Goal: Book appointment/travel/reservation

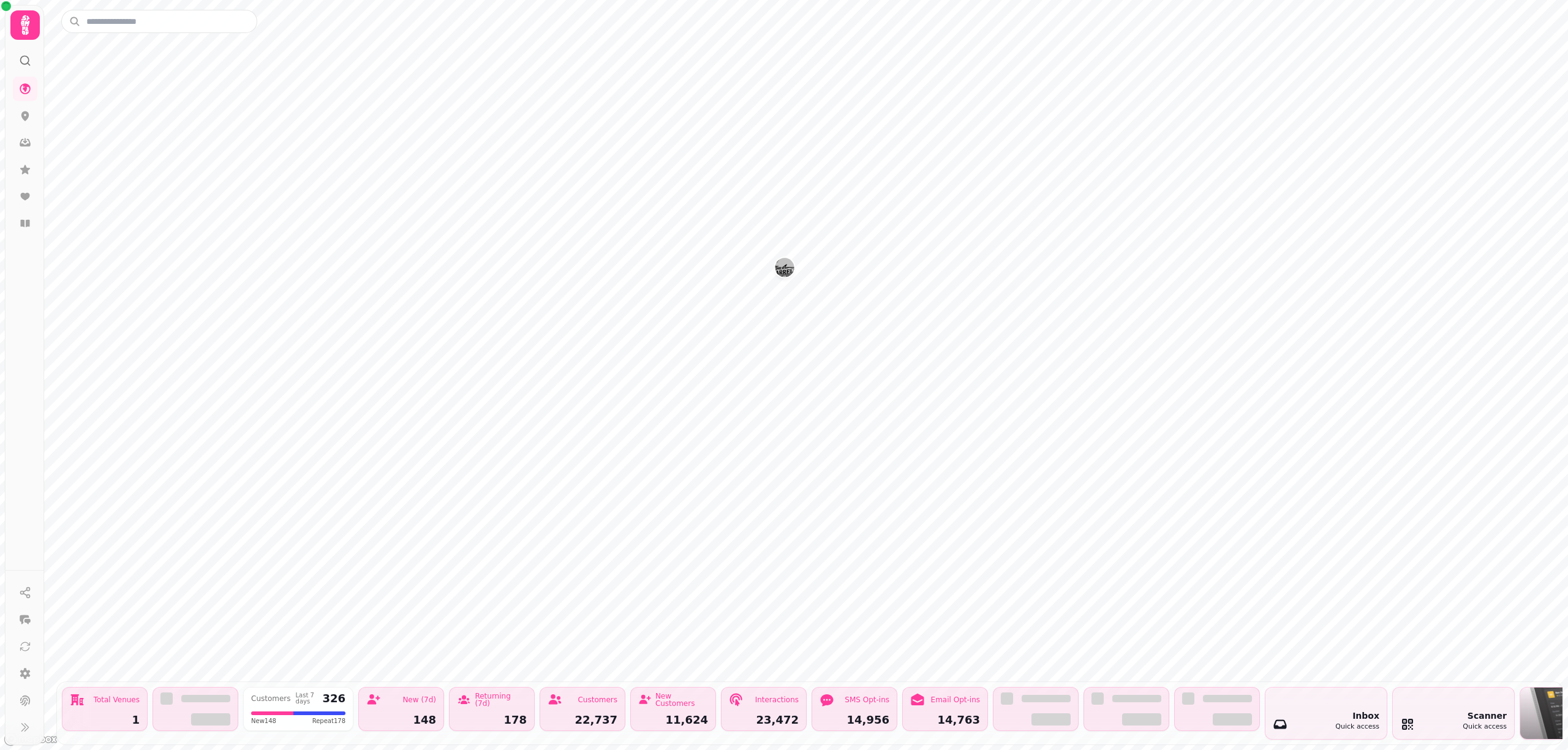
click at [31, 28] on icon at bounding box center [25, 25] width 24 height 24
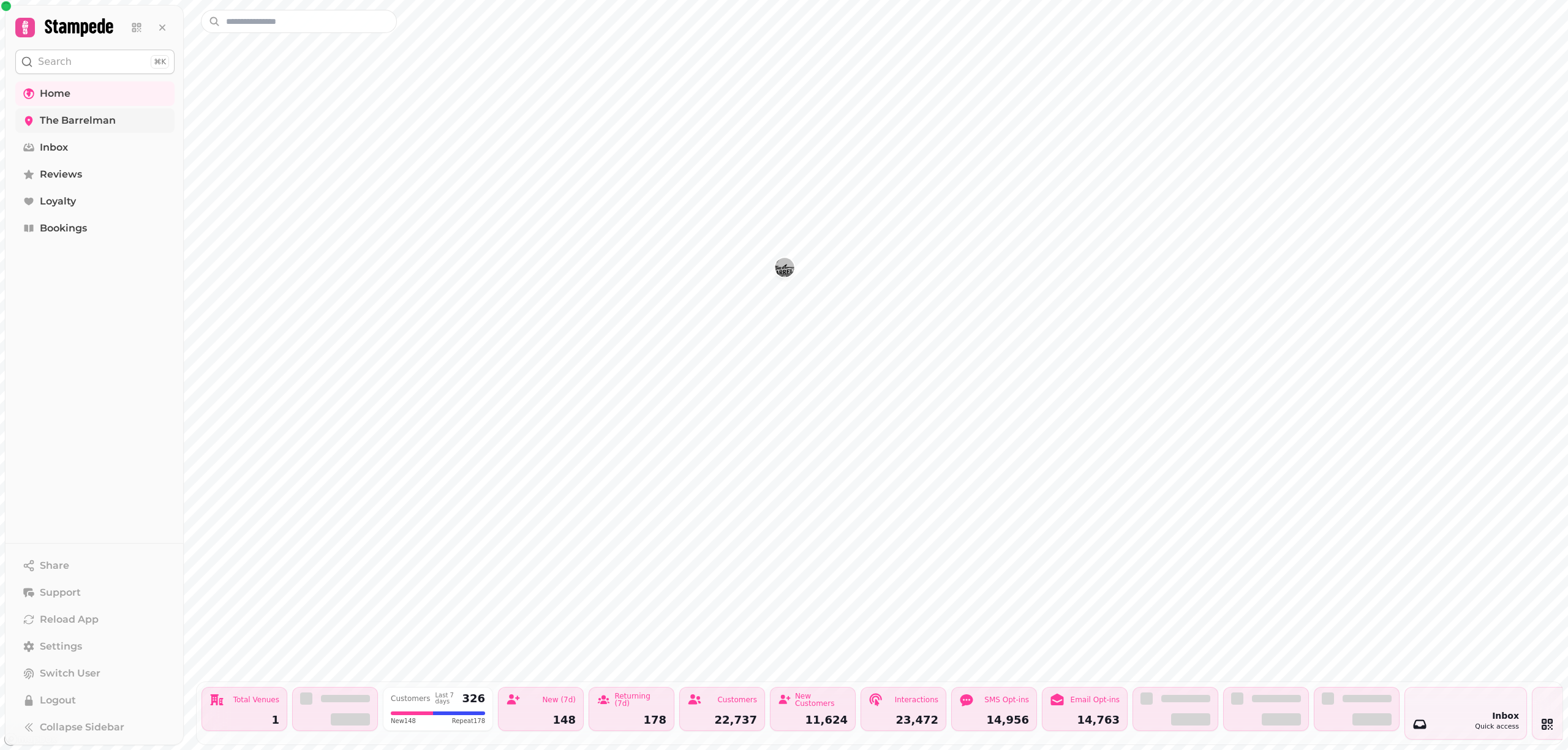
click at [57, 120] on span "The Barrelman" at bounding box center [77, 120] width 76 height 15
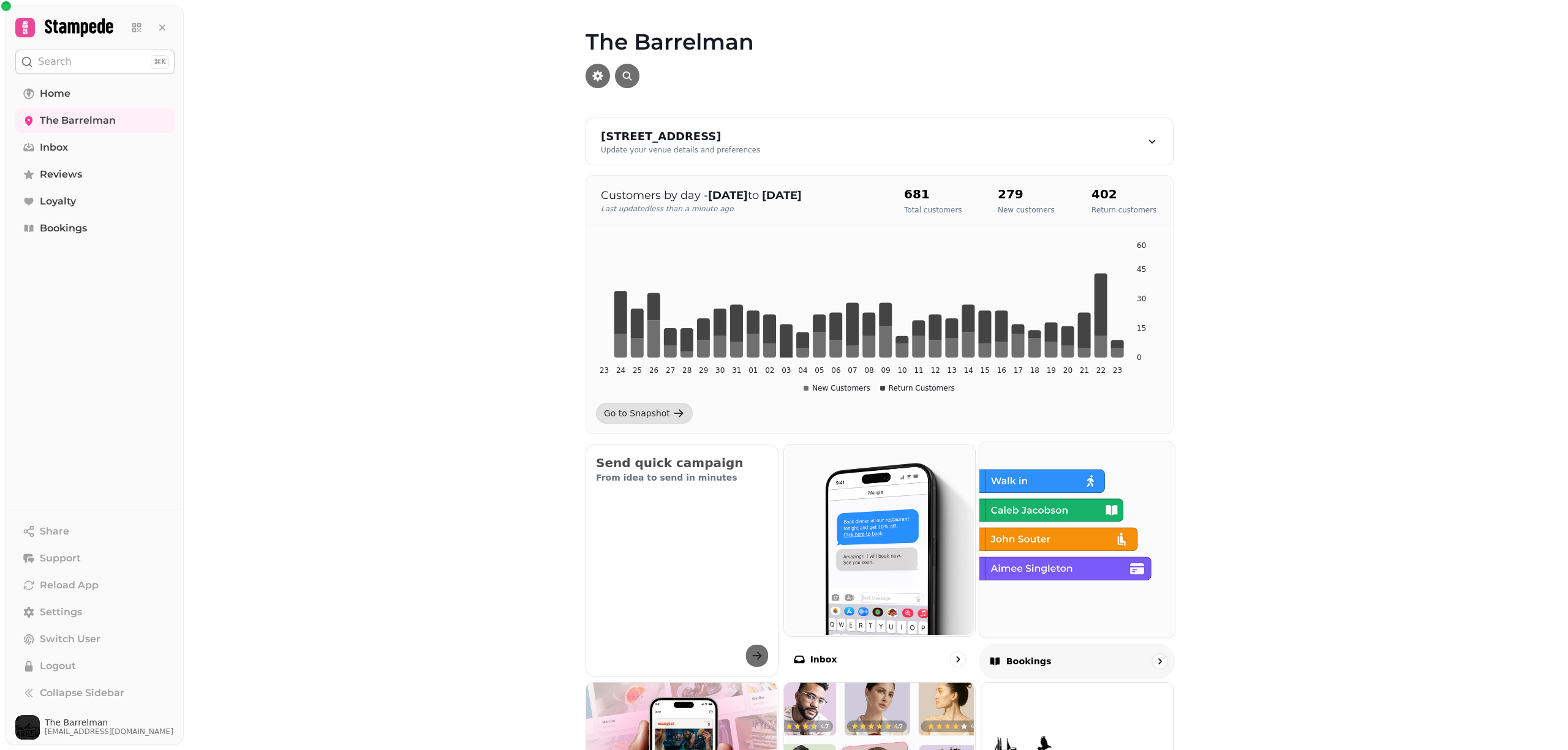
click at [1037, 533] on img at bounding box center [1075, 539] width 195 height 195
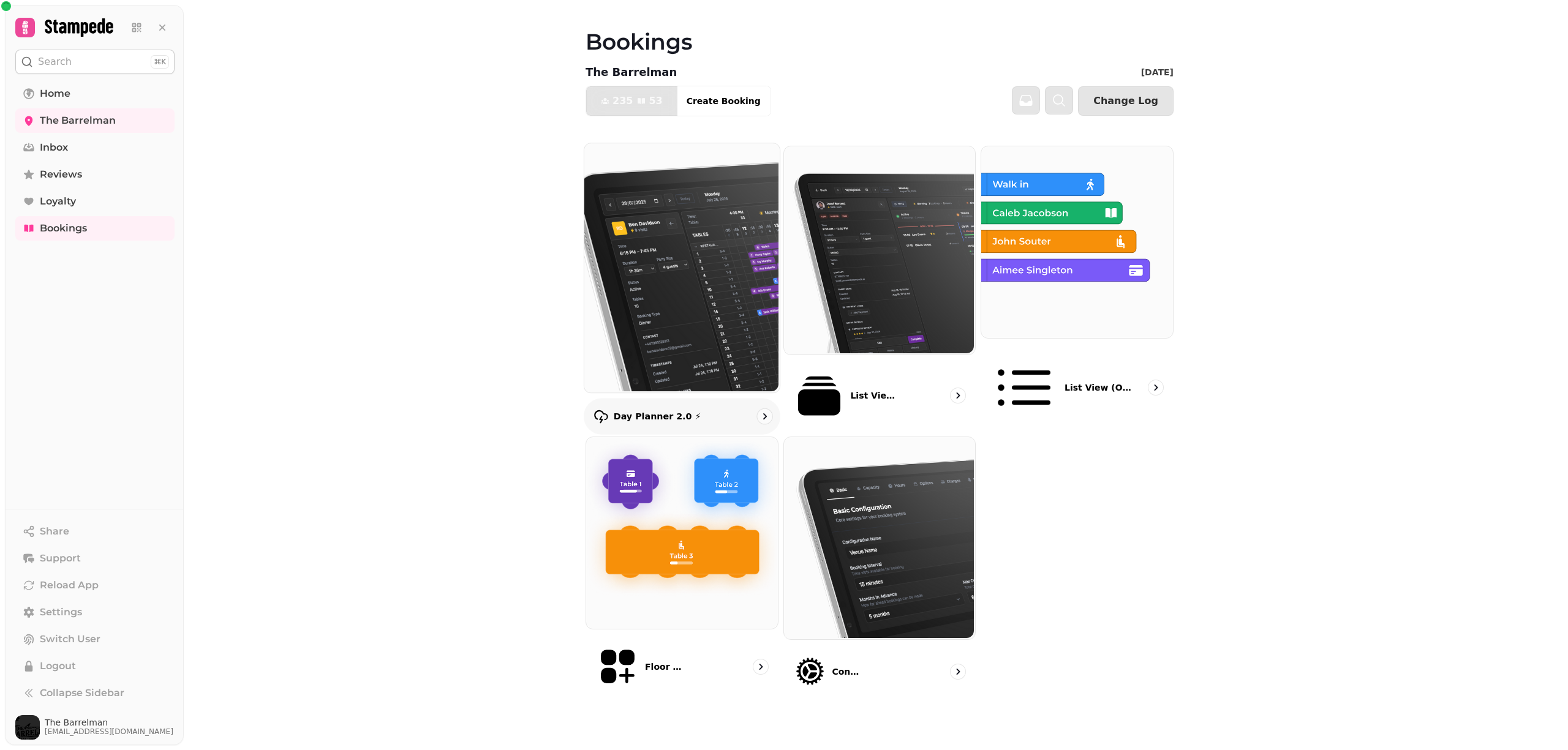
click at [697, 267] on img at bounding box center [680, 267] width 195 height 250
